Goal: Information Seeking & Learning: Check status

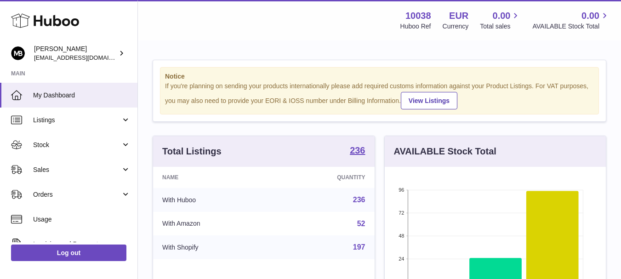
scroll to position [143, 221]
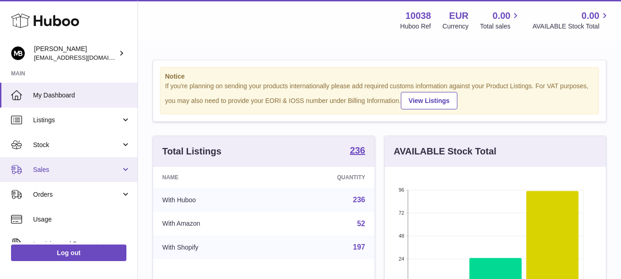
click at [52, 168] on span "Sales" at bounding box center [77, 169] width 88 height 9
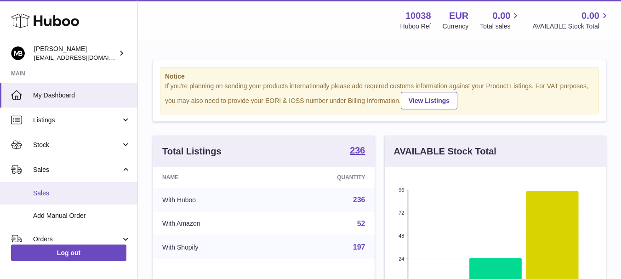
click at [41, 189] on span "Sales" at bounding box center [81, 193] width 97 height 9
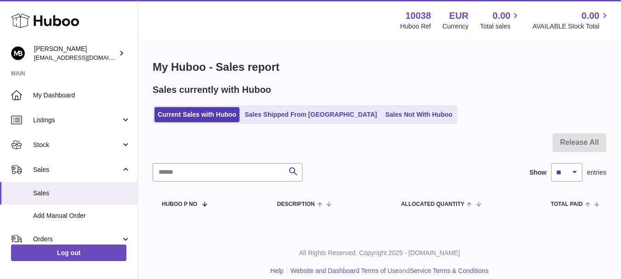
click at [353, 89] on div "Sales currently with Huboo" at bounding box center [380, 90] width 454 height 12
click at [327, 80] on div "My Huboo - Sales report Sales currently with Huboo Current Sales with Huboo Sal…" at bounding box center [379, 138] width 483 height 194
click at [345, 80] on div "My Huboo - Sales report Sales currently with Huboo Current Sales with Huboo Sal…" at bounding box center [379, 138] width 483 height 194
click at [333, 80] on div "My Huboo - Sales report Sales currently with Huboo Current Sales with Huboo Sal…" at bounding box center [379, 138] width 483 height 194
click at [347, 80] on div "My Huboo - Sales report Sales currently with Huboo Current Sales with Huboo Sal…" at bounding box center [379, 138] width 483 height 194
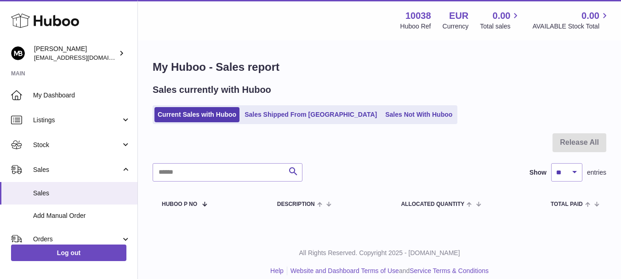
click at [339, 80] on div "My Huboo - Sales report Sales currently with Huboo Current Sales with Huboo Sal…" at bounding box center [379, 138] width 483 height 194
click at [344, 80] on div "My Huboo - Sales report Sales currently with Huboo Current Sales with Huboo Sal…" at bounding box center [379, 138] width 483 height 194
click at [341, 80] on div "My Huboo - Sales report Sales currently with Huboo Current Sales with Huboo Sal…" at bounding box center [379, 138] width 483 height 194
click at [347, 80] on div "My Huboo - Sales report Sales currently with Huboo Current Sales with Huboo Sal…" at bounding box center [379, 138] width 483 height 194
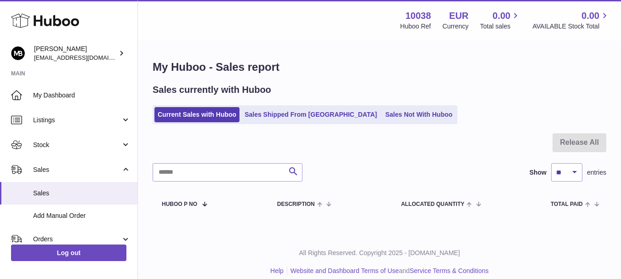
click at [347, 80] on div "My Huboo - Sales report Sales currently with Huboo Current Sales with Huboo Sal…" at bounding box center [379, 138] width 483 height 194
click at [358, 55] on div "My Huboo - Sales report Sales currently with Huboo Current Sales with Huboo Sal…" at bounding box center [379, 138] width 483 height 194
click at [351, 62] on h1 "My Huboo - Sales report" at bounding box center [380, 67] width 454 height 15
click at [340, 66] on h1 "My Huboo - Sales report" at bounding box center [380, 67] width 454 height 15
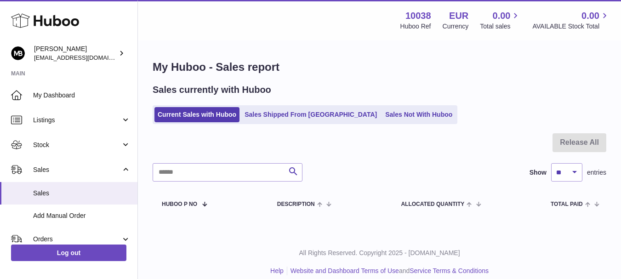
click at [317, 69] on h1 "My Huboo - Sales report" at bounding box center [380, 67] width 454 height 15
click at [324, 70] on h1 "My Huboo - Sales report" at bounding box center [380, 67] width 454 height 15
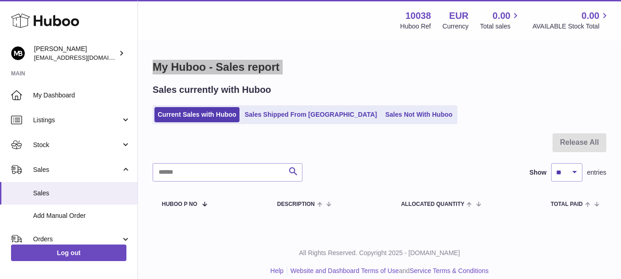
click at [324, 70] on h1 "My Huboo - Sales report" at bounding box center [380, 67] width 454 height 15
click at [310, 70] on h1 "My Huboo - Sales report" at bounding box center [380, 67] width 454 height 15
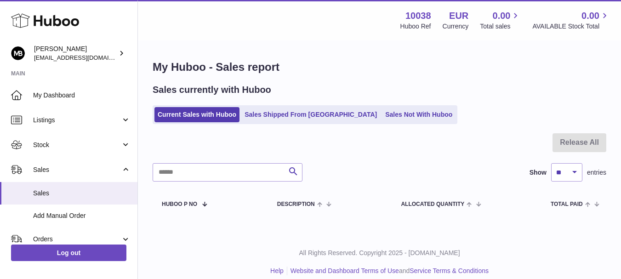
click at [257, 71] on h1 "My Huboo - Sales report" at bounding box center [380, 67] width 454 height 15
click at [263, 69] on h1 "My Huboo - Sales report" at bounding box center [380, 67] width 454 height 15
click at [238, 70] on h1 "My Huboo - Sales report" at bounding box center [380, 67] width 454 height 15
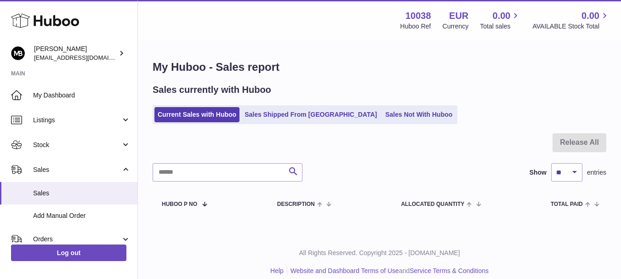
click at [291, 68] on h1 "My Huboo - Sales report" at bounding box center [380, 67] width 454 height 15
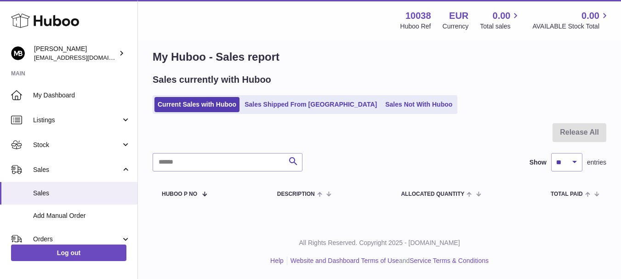
scroll to position [10, 0]
